Goal: Information Seeking & Learning: Find specific fact

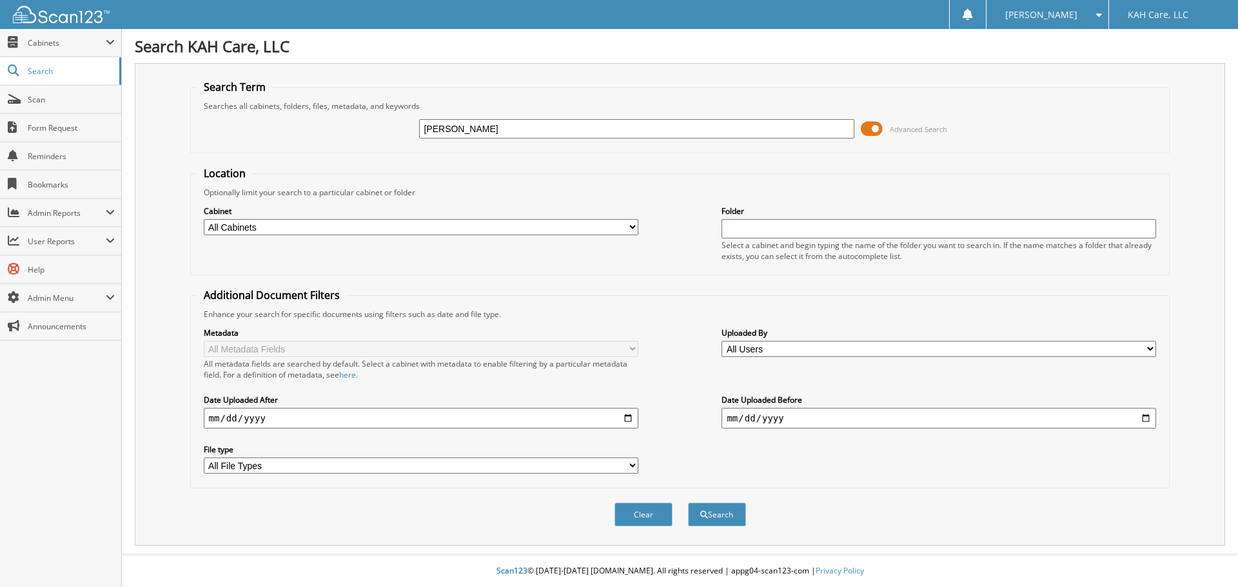
type input "[PERSON_NAME]"
click at [709, 513] on button "Search" at bounding box center [717, 515] width 58 height 24
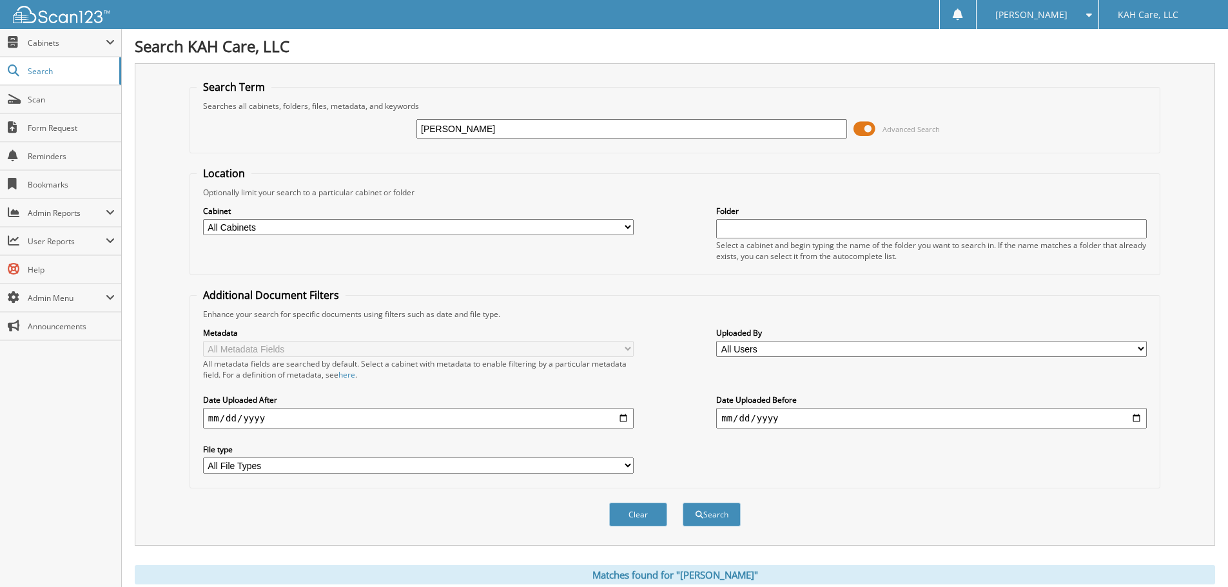
click at [487, 131] on input "[PERSON_NAME]" at bounding box center [631, 128] width 431 height 19
type input "williams, matt"
click at [712, 509] on button "Search" at bounding box center [712, 515] width 58 height 24
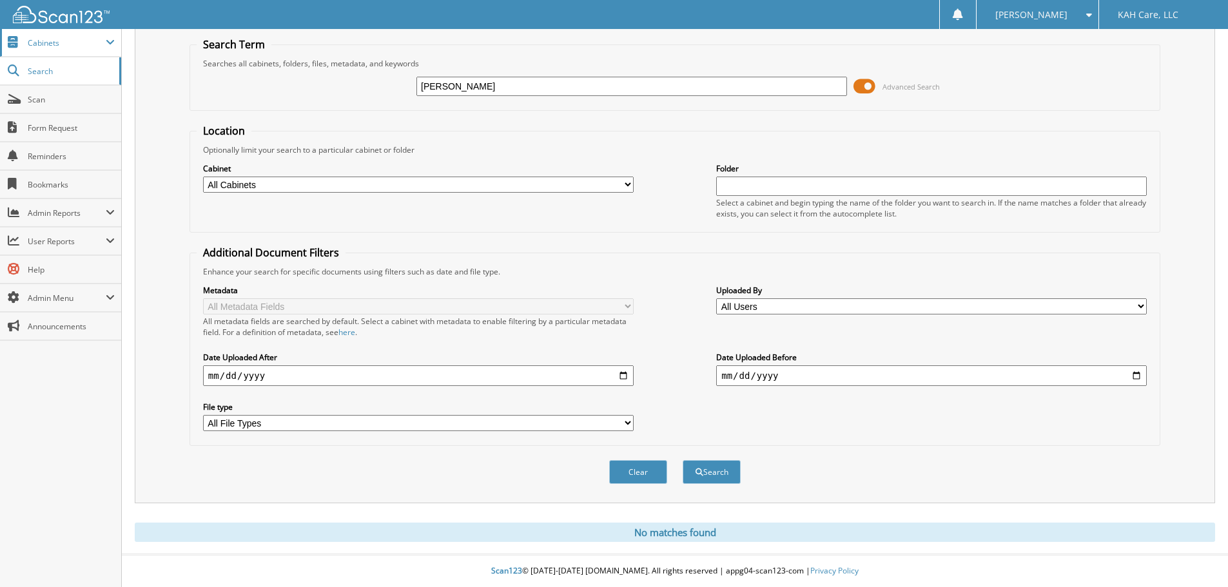
click at [36, 43] on span "Cabinets" at bounding box center [67, 42] width 78 height 11
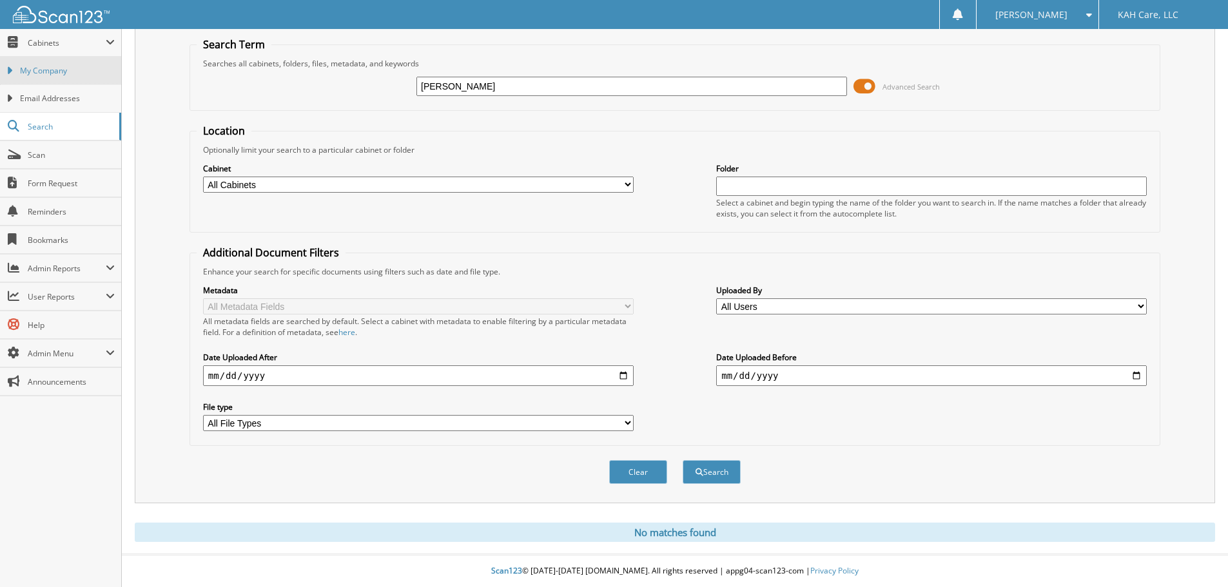
click at [34, 73] on span "My Company" at bounding box center [67, 71] width 95 height 12
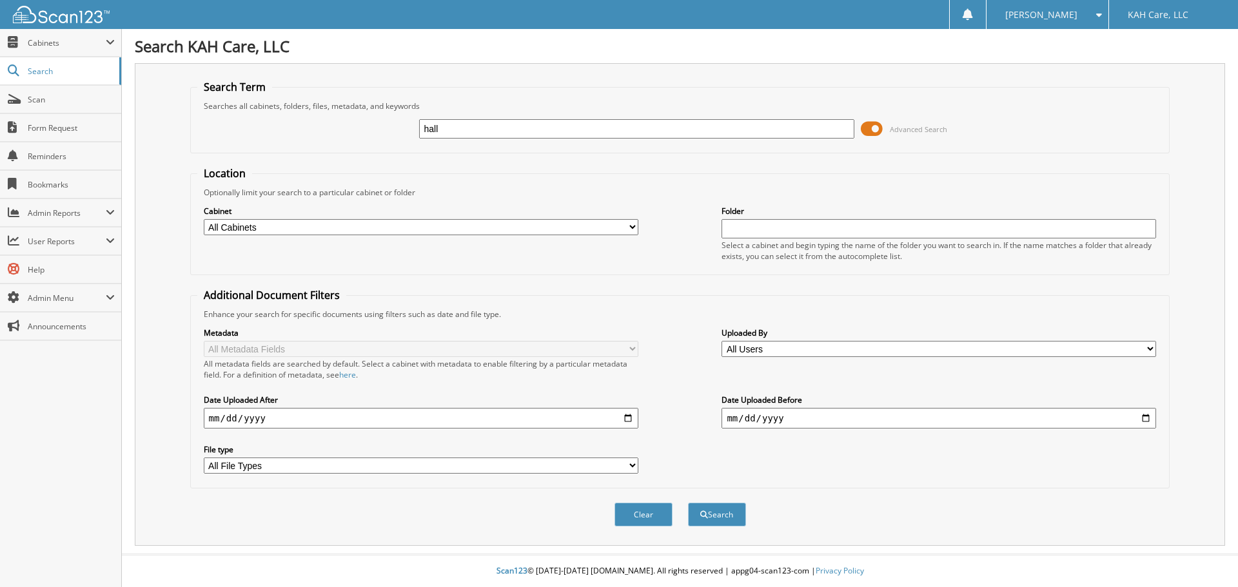
type input "hall"
click at [543, 165] on form "Search Term Searches all cabinets, folders, files, metadata, and keywords hall …" at bounding box center [680, 310] width 980 height 461
click at [720, 511] on button "Search" at bounding box center [717, 515] width 58 height 24
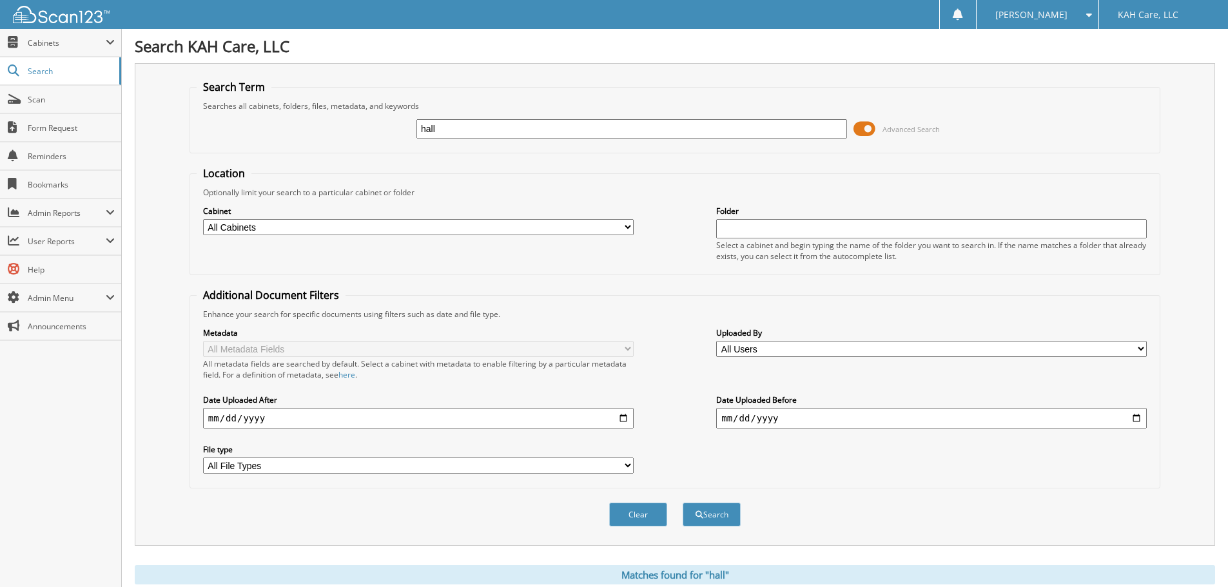
scroll to position [451, 0]
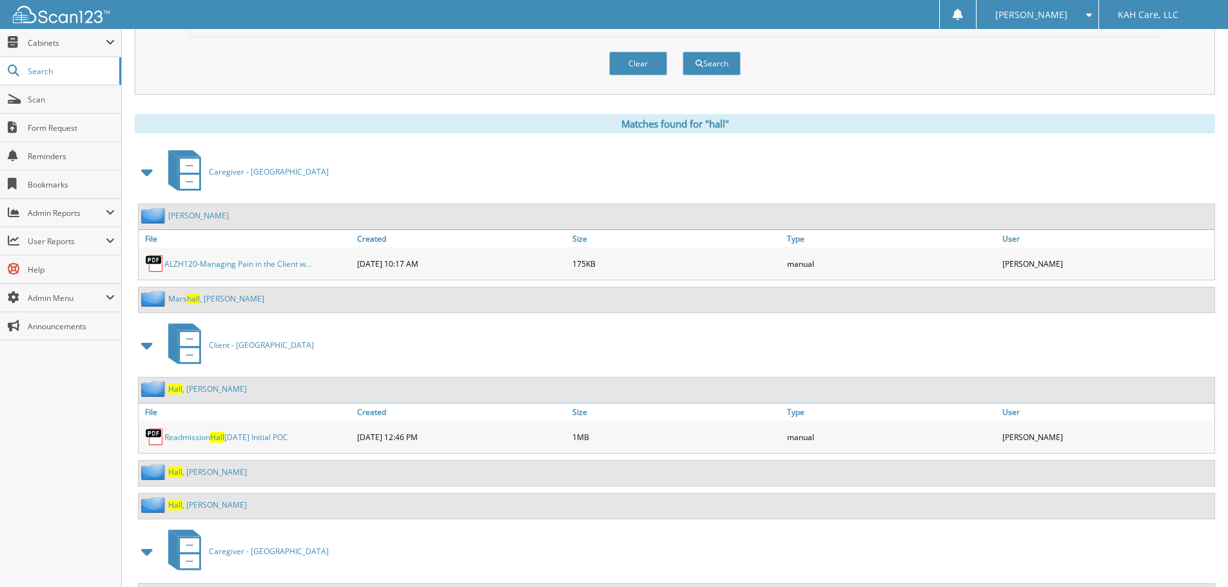
click at [184, 472] on link "[PERSON_NAME]" at bounding box center [207, 472] width 79 height 11
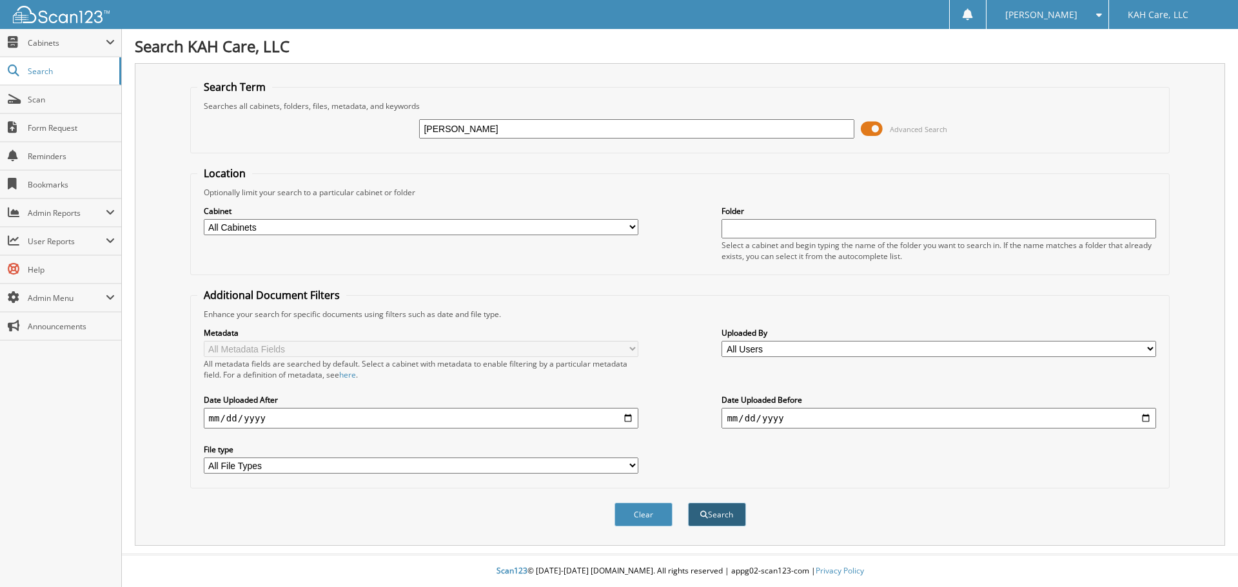
type input "[PERSON_NAME]"
click at [716, 517] on button "Search" at bounding box center [717, 515] width 58 height 24
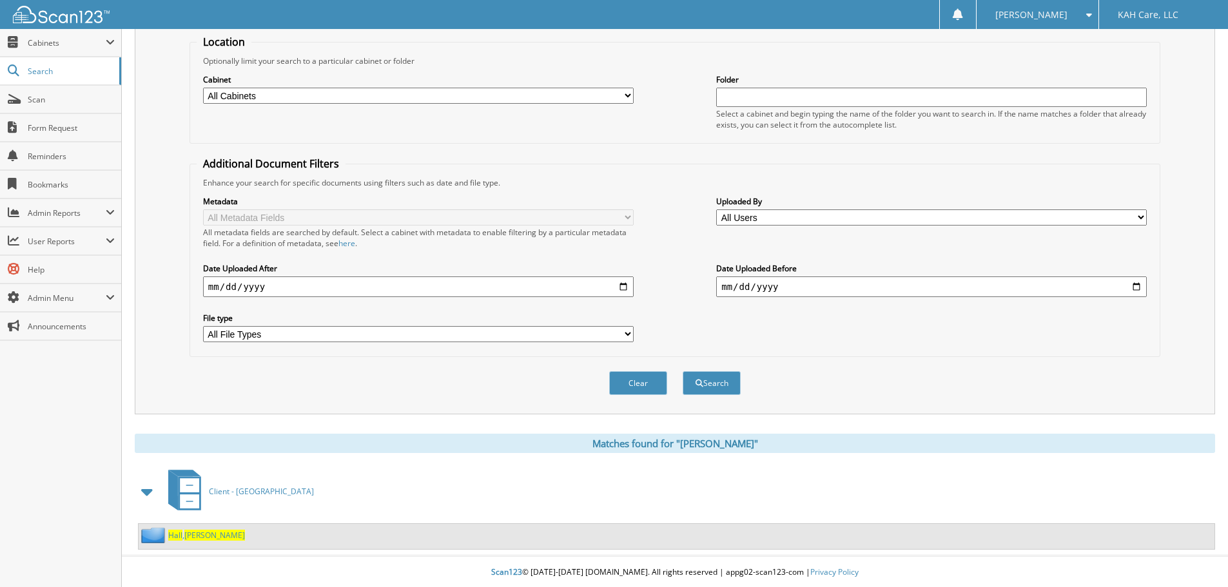
scroll to position [133, 0]
click at [179, 532] on span "Hall" at bounding box center [175, 534] width 14 height 11
